Goal: Obtain resource: Download file/media

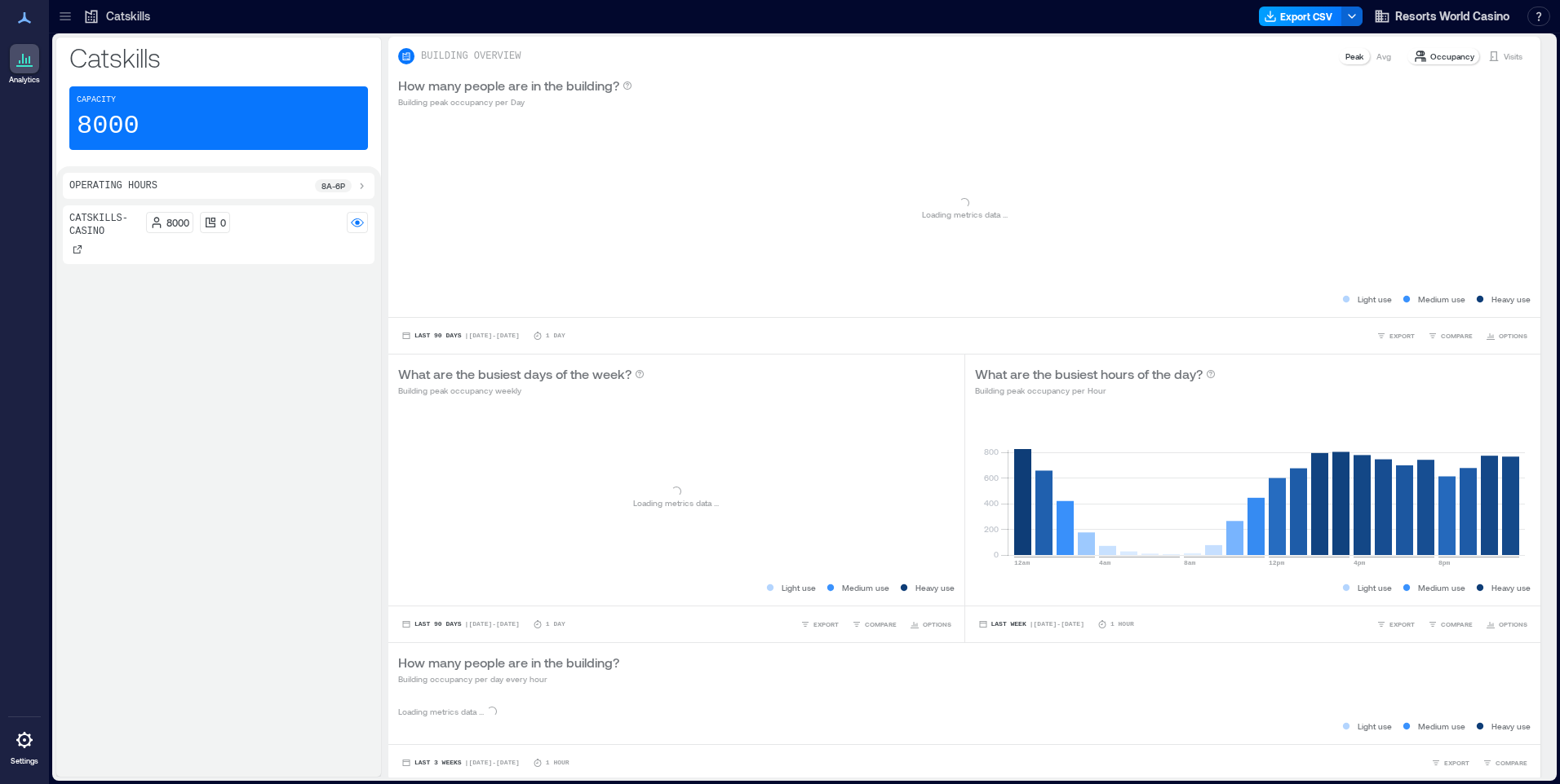
click at [1306, 18] on button "Export CSV" at bounding box center [1300, 16] width 83 height 20
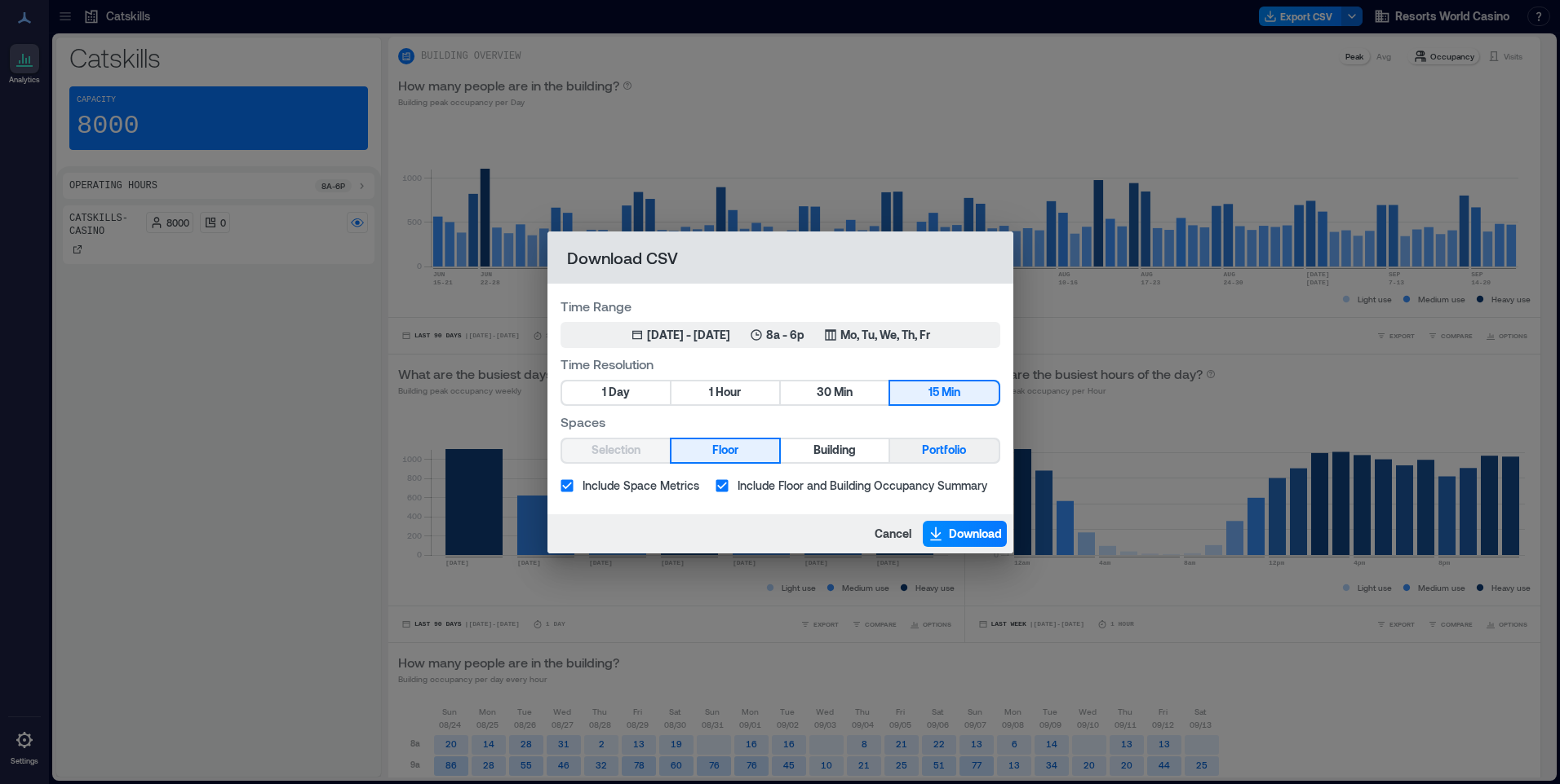
click at [950, 447] on span "Portfolio" at bounding box center [944, 450] width 44 height 20
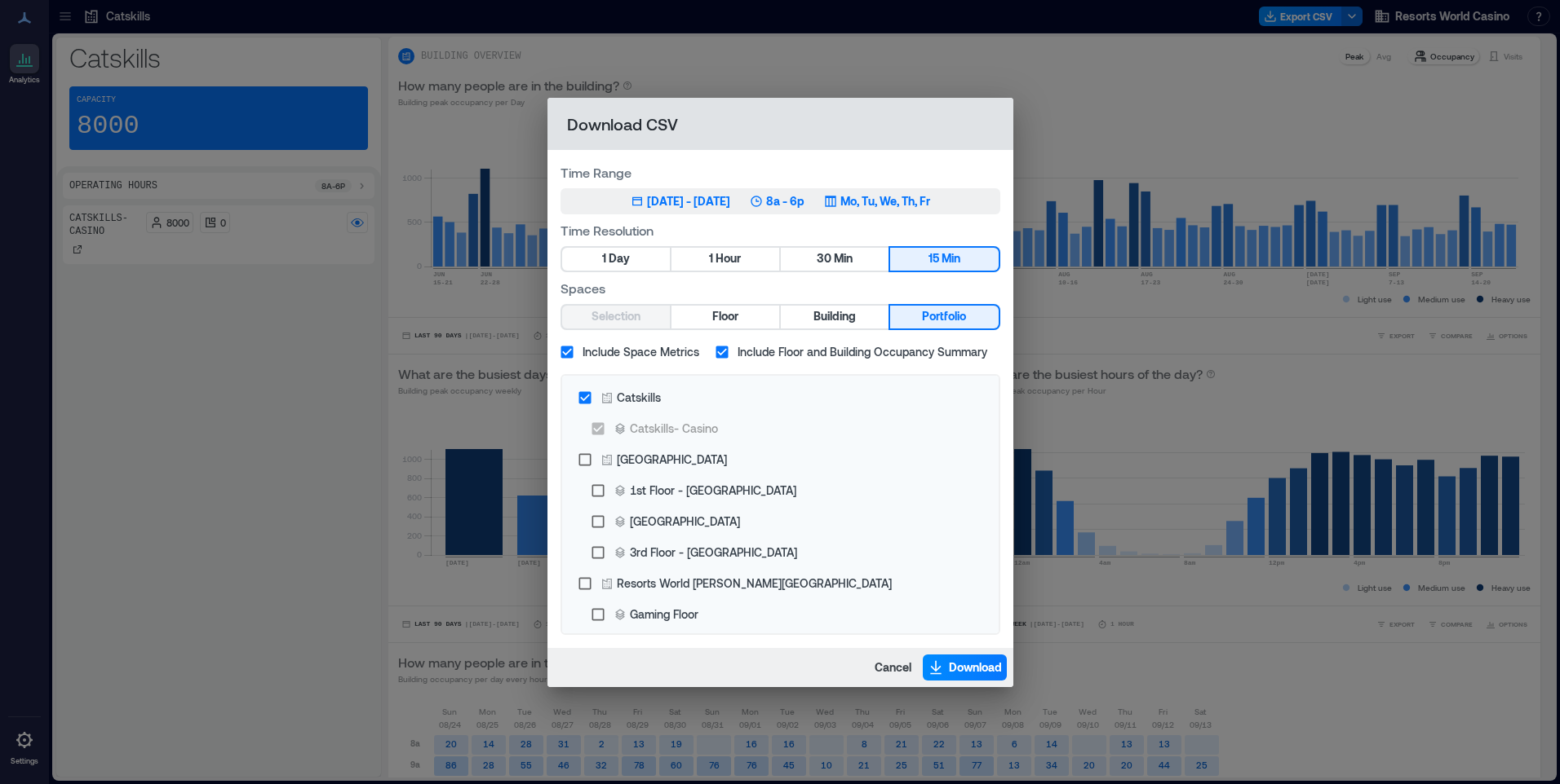
click at [930, 194] on p "Mo, Tu, We, Th, Fr" at bounding box center [885, 202] width 90 height 16
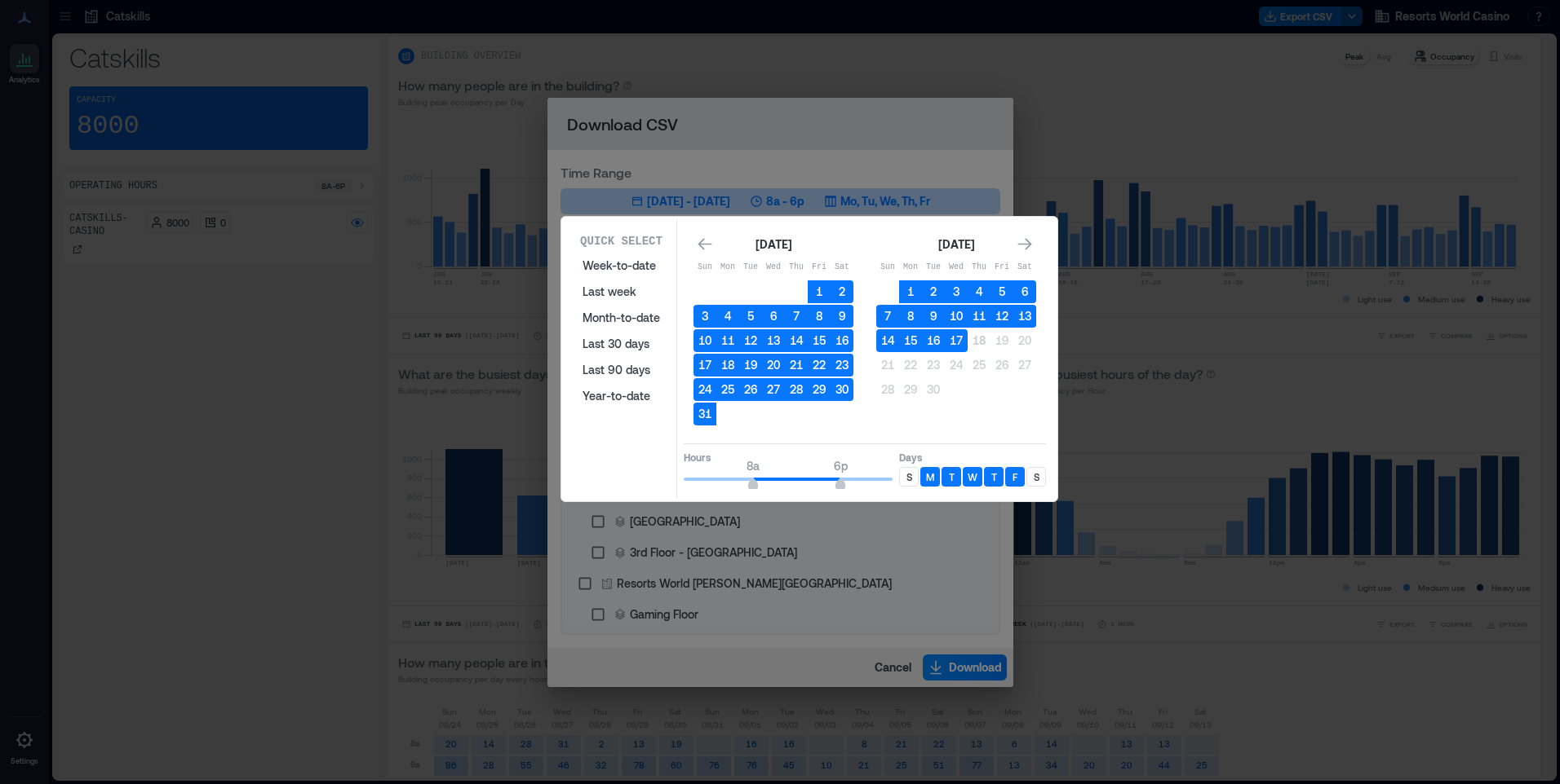
click at [906, 482] on p "S" at bounding box center [909, 477] width 6 height 13
click at [1035, 482] on p "S" at bounding box center [1036, 477] width 6 height 13
click at [957, 344] on button "17" at bounding box center [956, 341] width 23 height 23
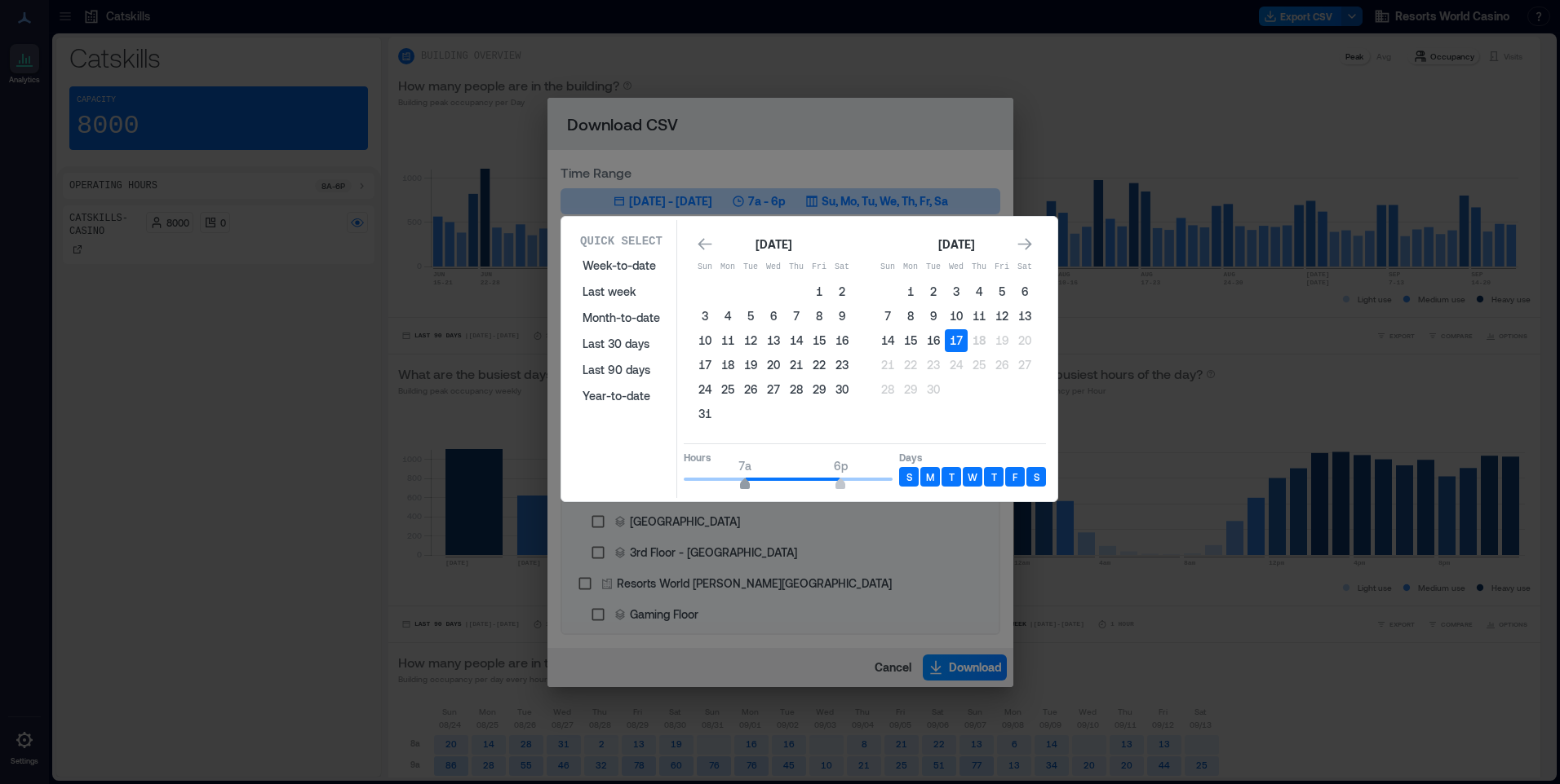
type input "*"
drag, startPoint x: 752, startPoint y: 478, endPoint x: 736, endPoint y: 483, distance: 16.8
click at [736, 483] on span "6a" at bounding box center [735, 486] width 10 height 7
type input "**"
drag, startPoint x: 844, startPoint y: 483, endPoint x: 905, endPoint y: 481, distance: 61.0
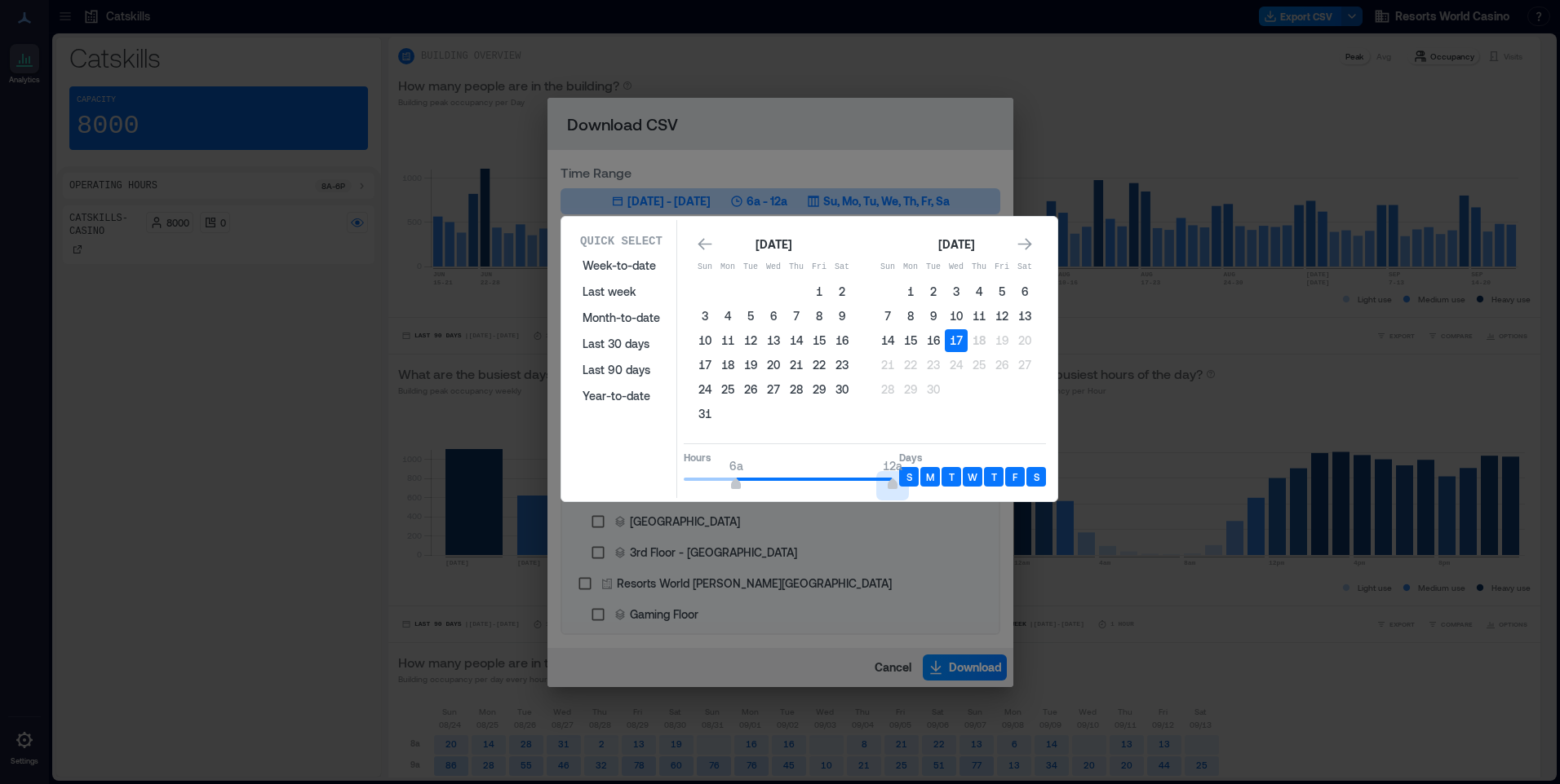
click at [905, 481] on div "Hours 6a 12a Days S M T W T F S" at bounding box center [865, 467] width 362 height 48
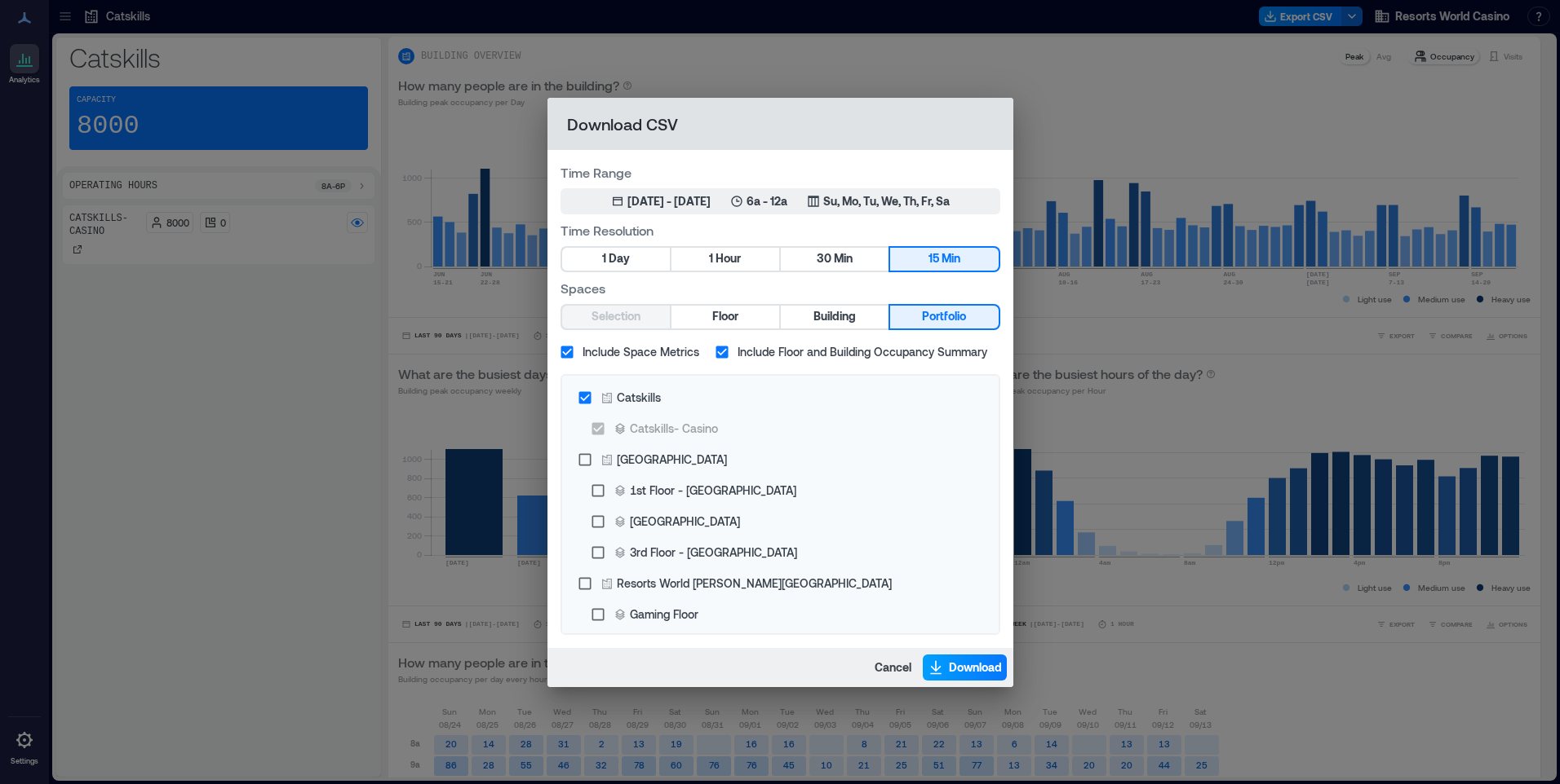
click at [940, 660] on icon "button" at bounding box center [936, 668] width 16 height 16
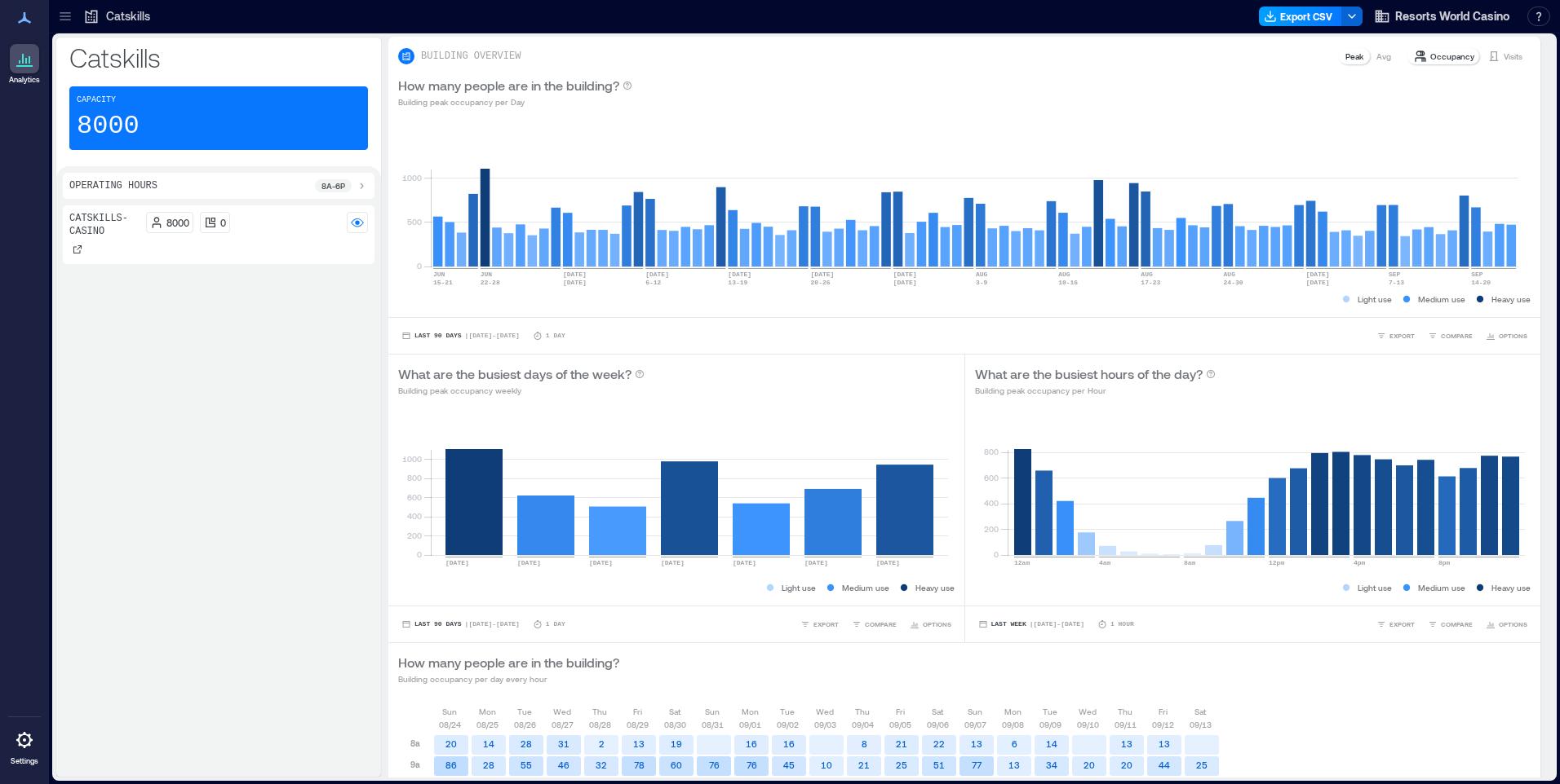
click at [1312, 16] on button "Export CSV" at bounding box center [1300, 16] width 83 height 20
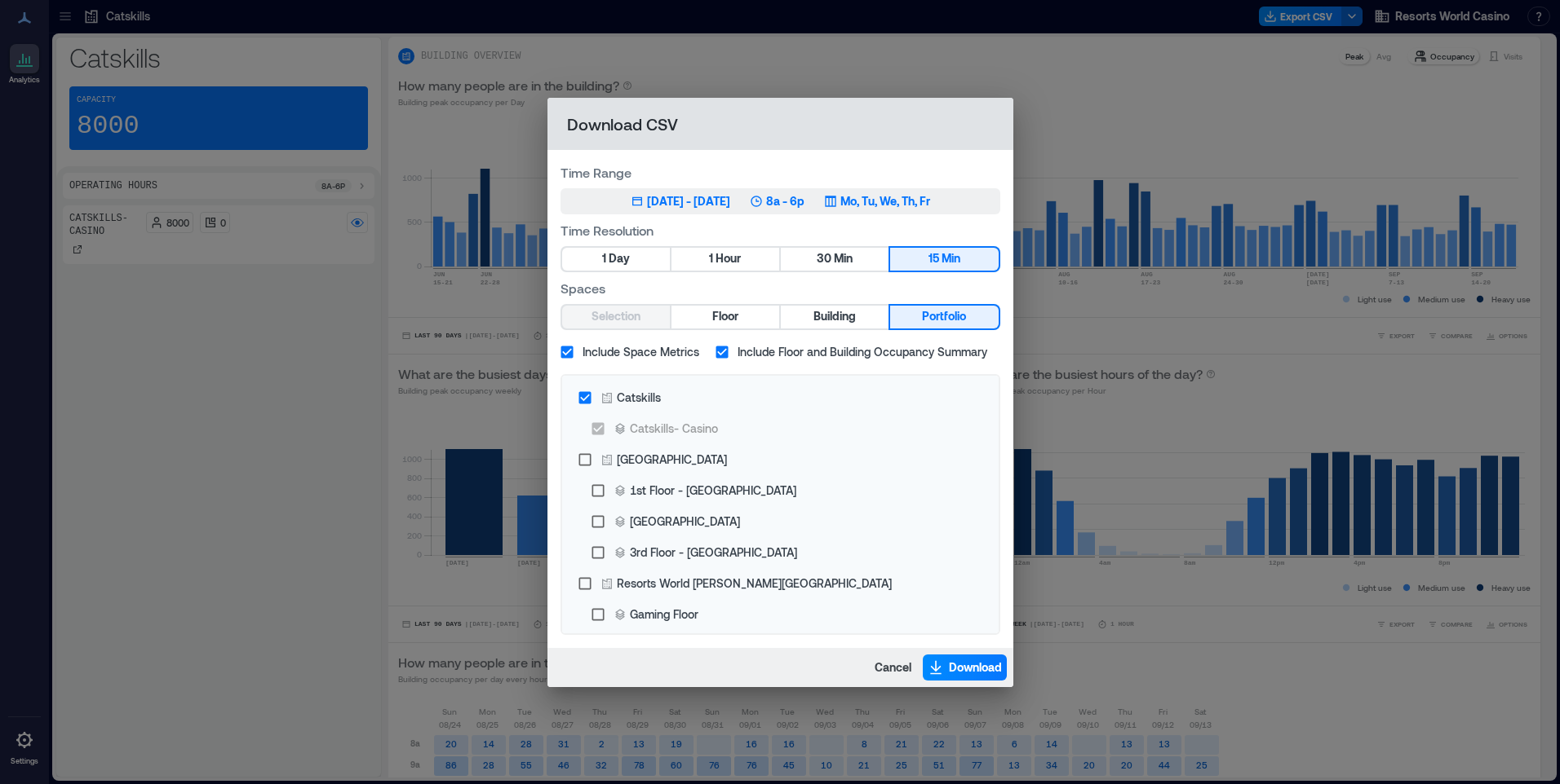
click at [923, 207] on p "Mo, Tu, We, Th, Fr" at bounding box center [885, 202] width 90 height 16
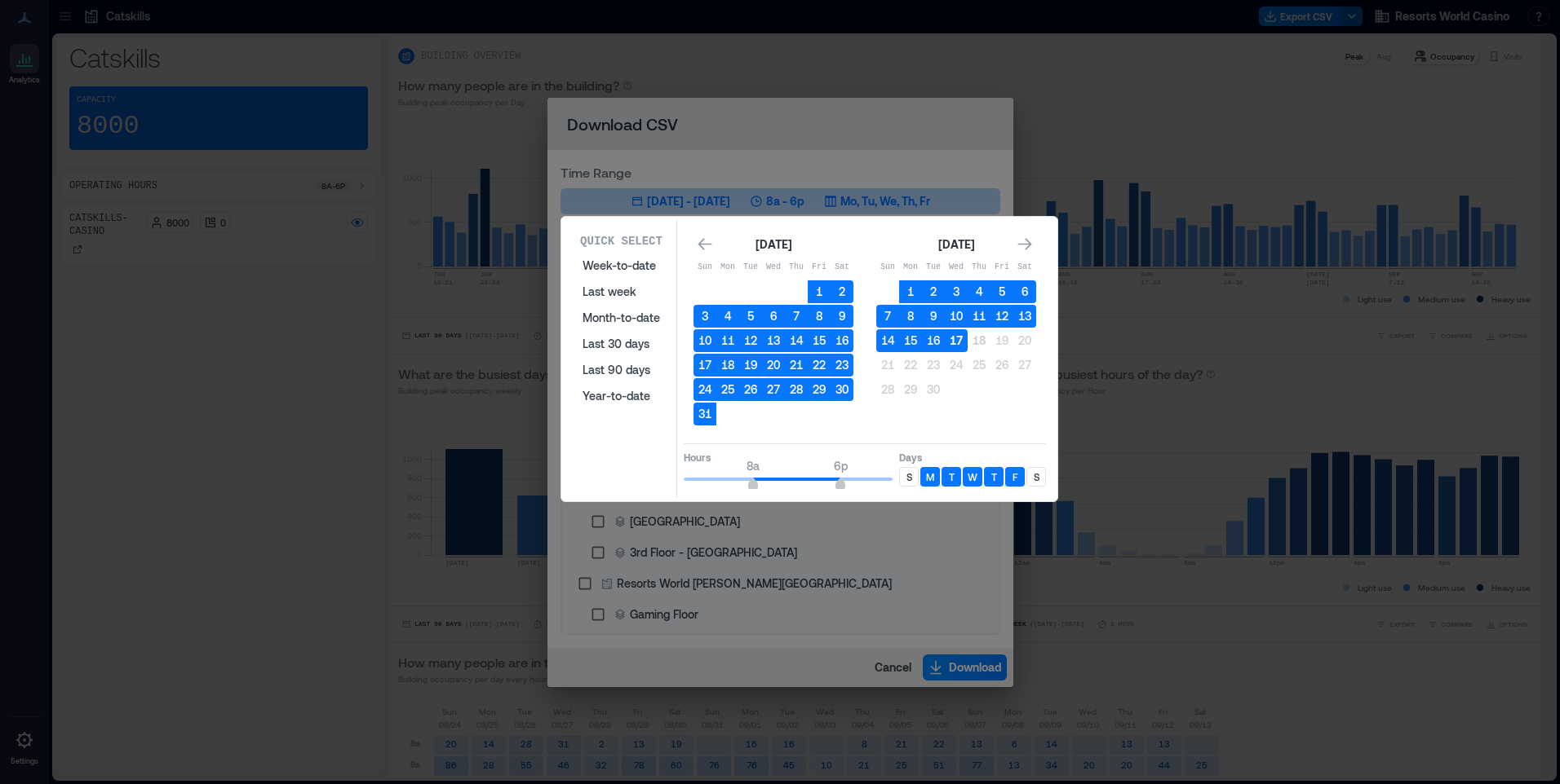
click at [959, 332] on button "17" at bounding box center [956, 341] width 23 height 23
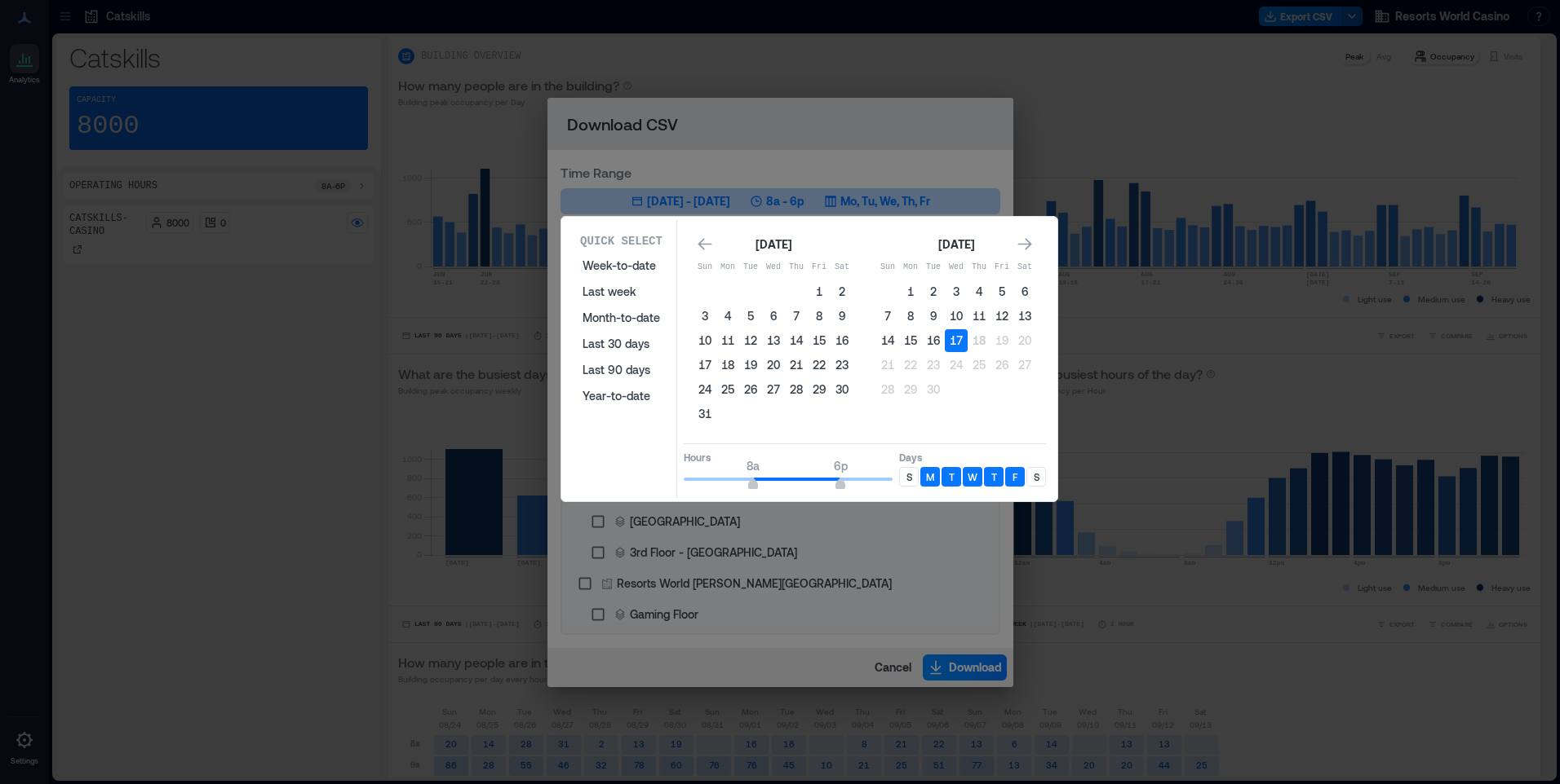
click at [910, 481] on p "S" at bounding box center [909, 477] width 6 height 13
click at [1035, 475] on p "S" at bounding box center [1036, 477] width 6 height 13
type input "*"
drag, startPoint x: 764, startPoint y: 490, endPoint x: 664, endPoint y: 475, distance: 101.1
click at [664, 475] on div "Quick Select Week-to-date Last week Month-to-date Last 30 days Last 90 days Yea…" at bounding box center [809, 359] width 486 height 278
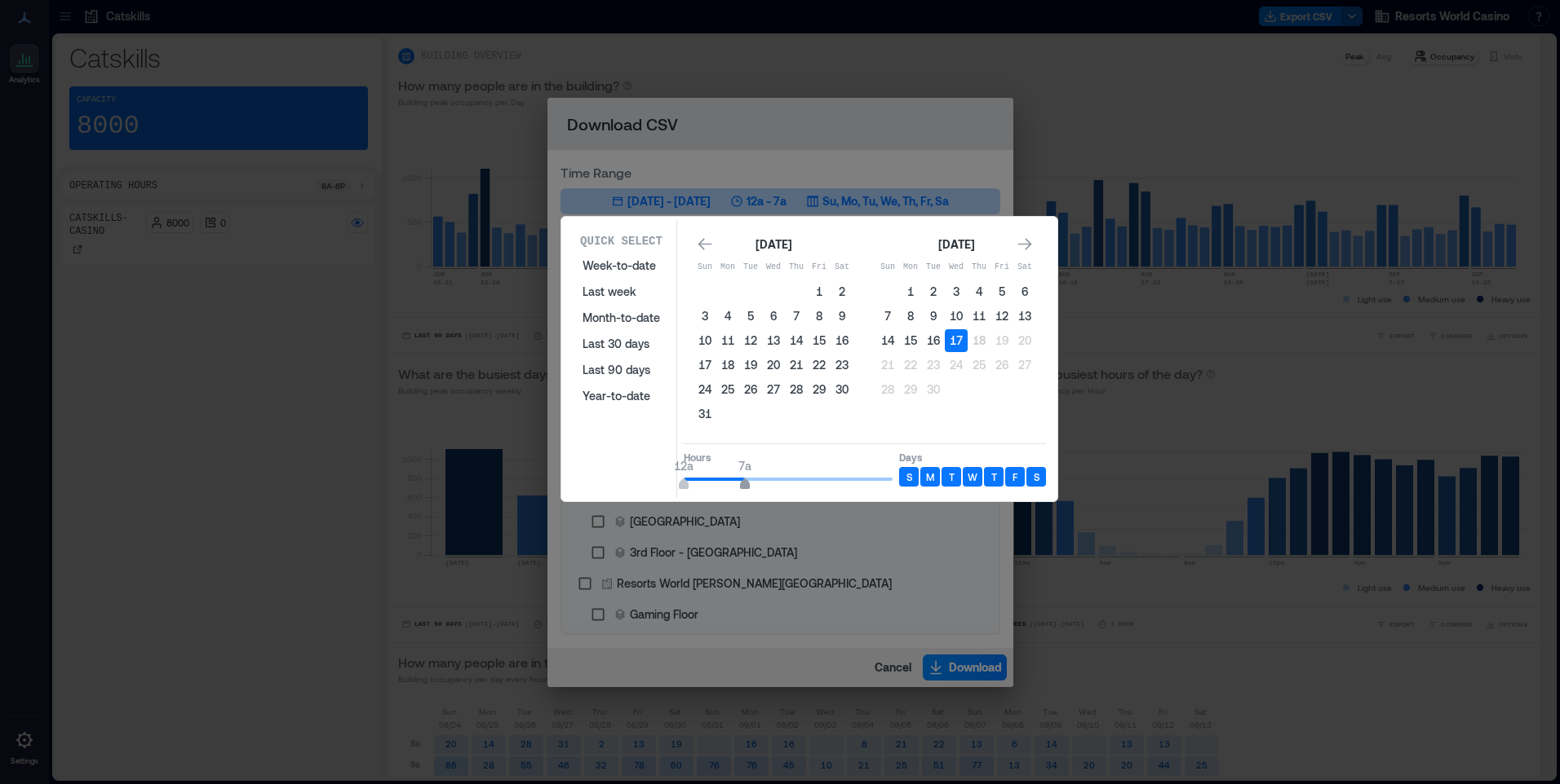
type input "*"
drag, startPoint x: 835, startPoint y: 481, endPoint x: 740, endPoint y: 486, distance: 95.1
click at [738, 486] on span "12a 6a" at bounding box center [789, 479] width 209 height 24
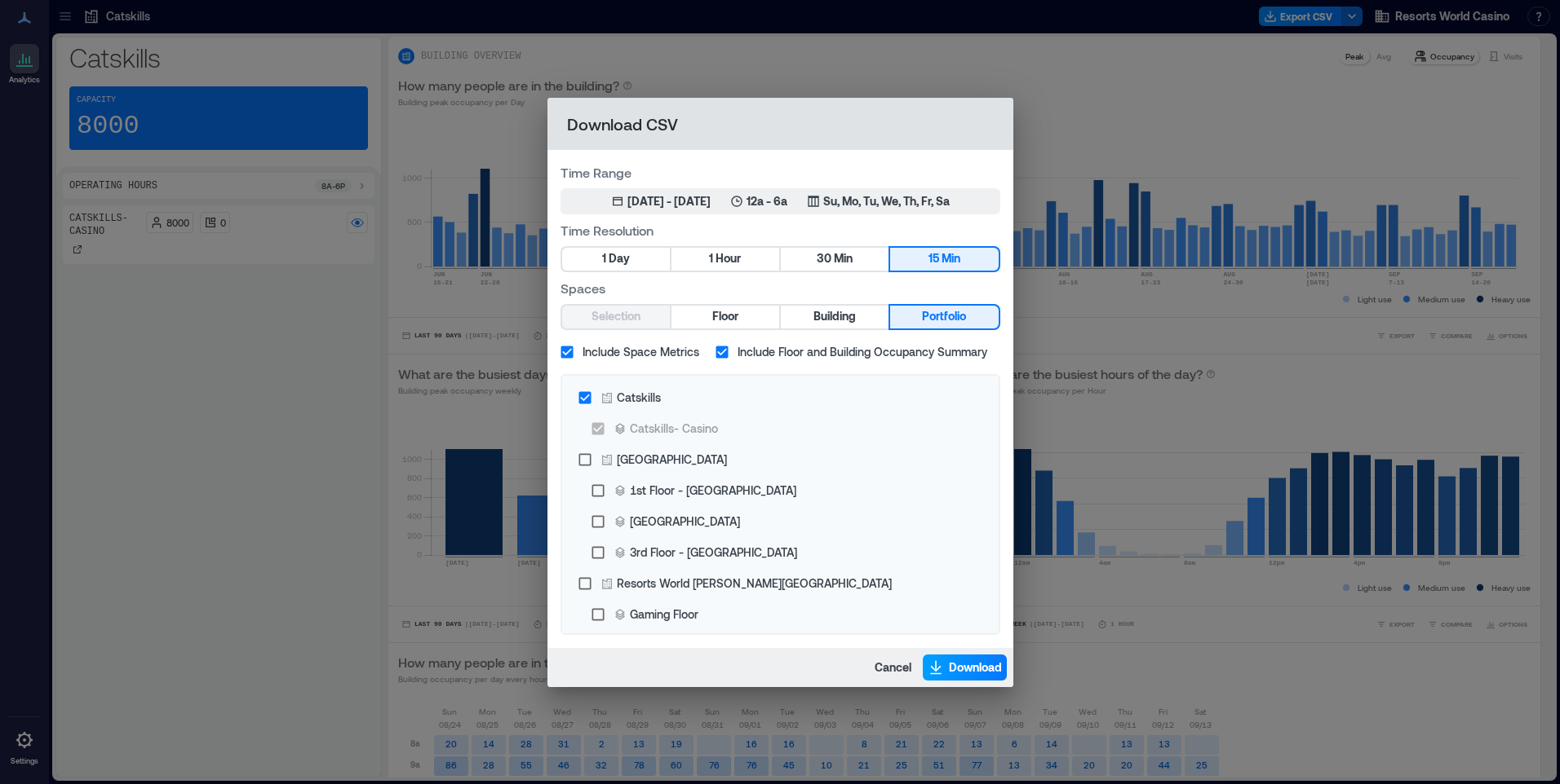
click at [953, 673] on span "Download" at bounding box center [975, 668] width 53 height 16
